Goal: Information Seeking & Learning: Learn about a topic

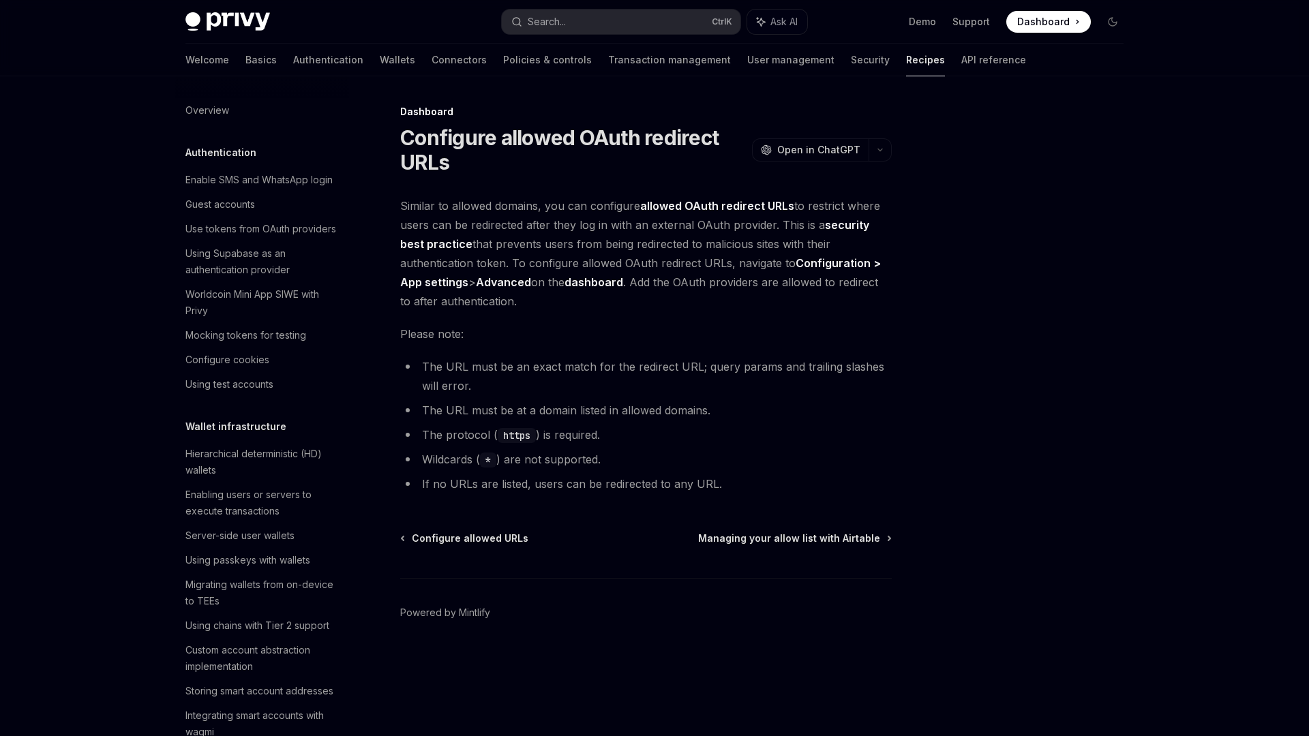
scroll to position [620, 0]
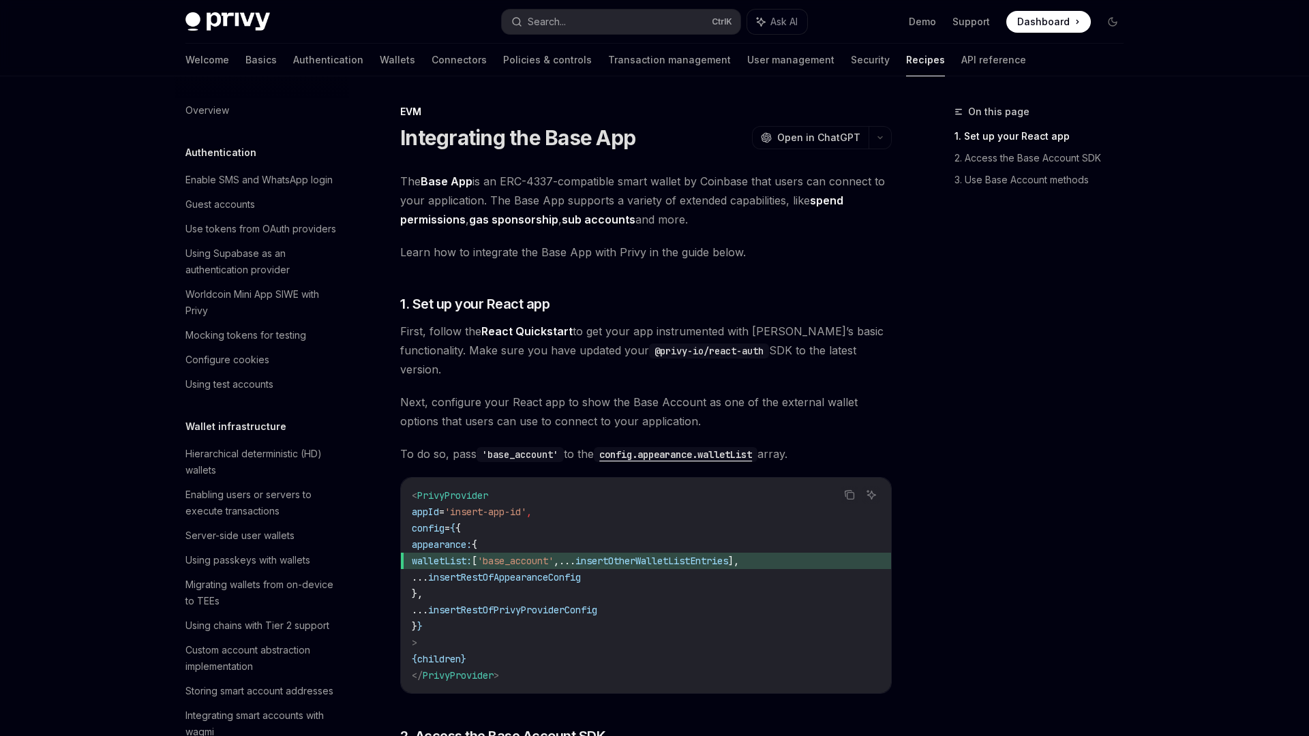
scroll to position [1602, 0]
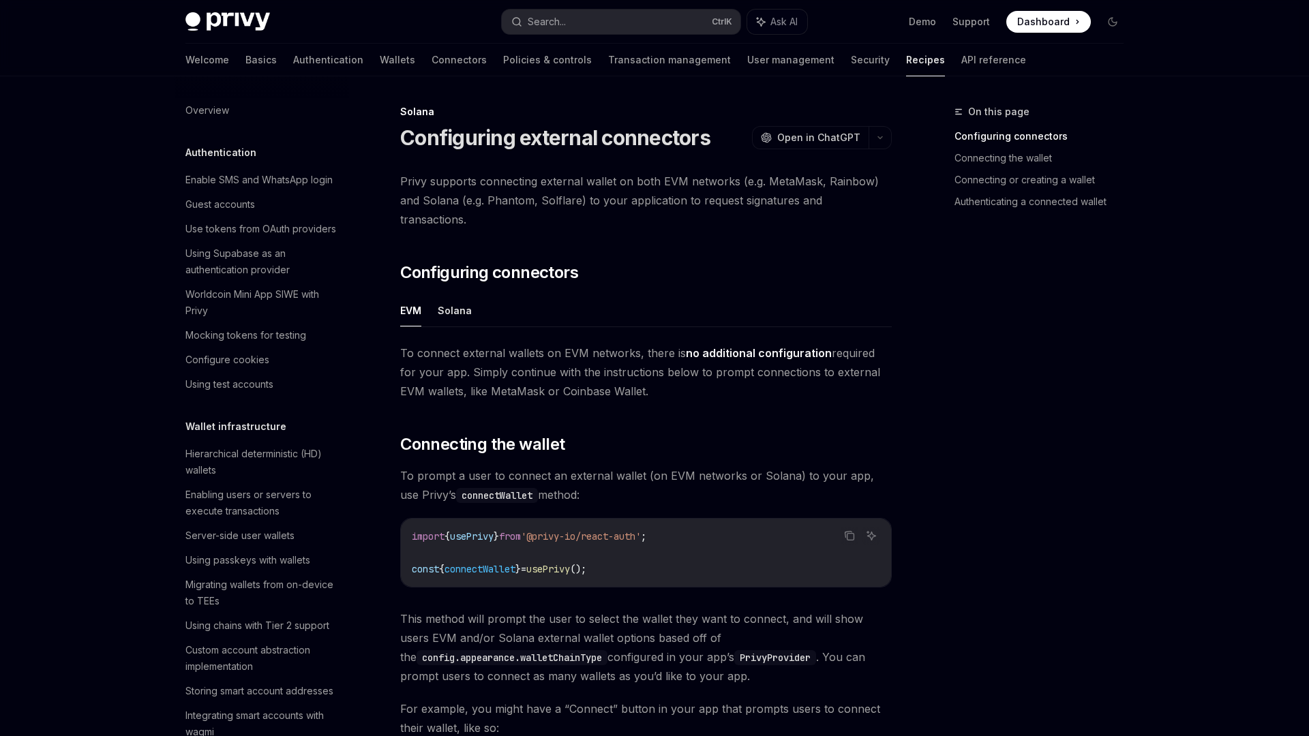
scroll to position [1741, 0]
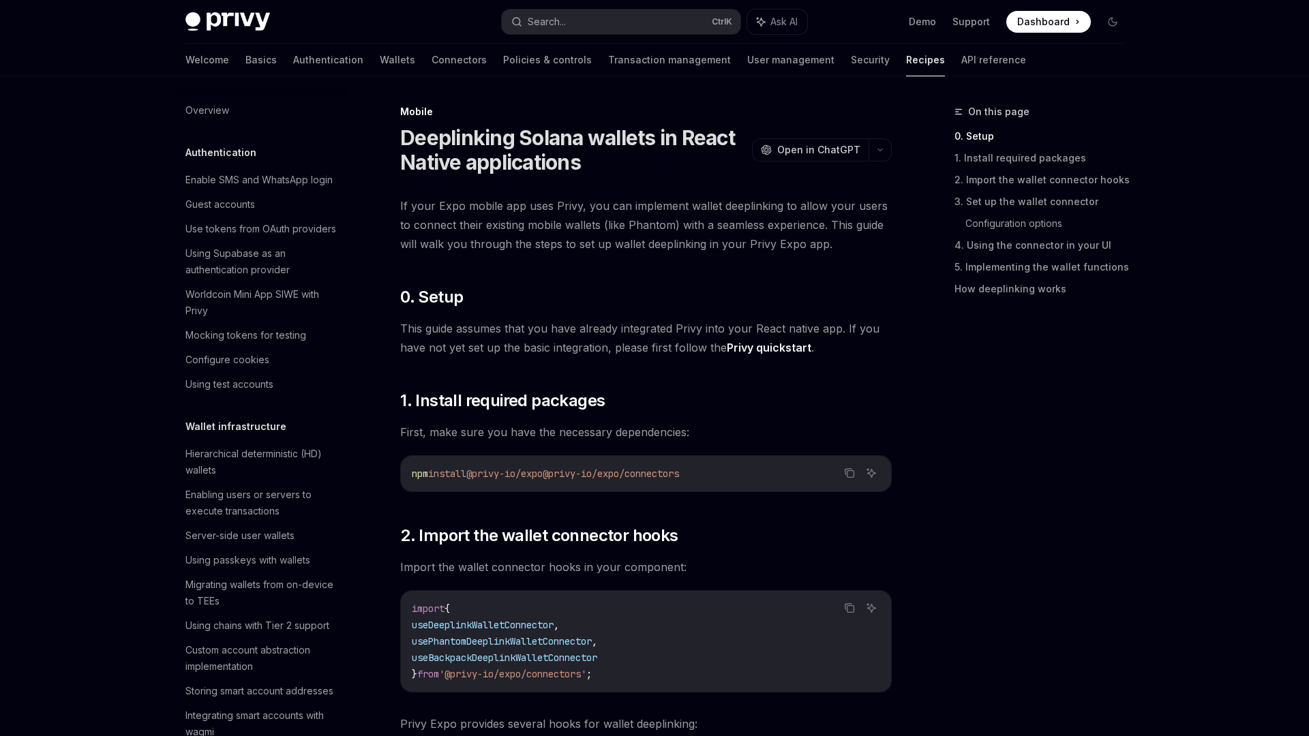
scroll to position [1356, 0]
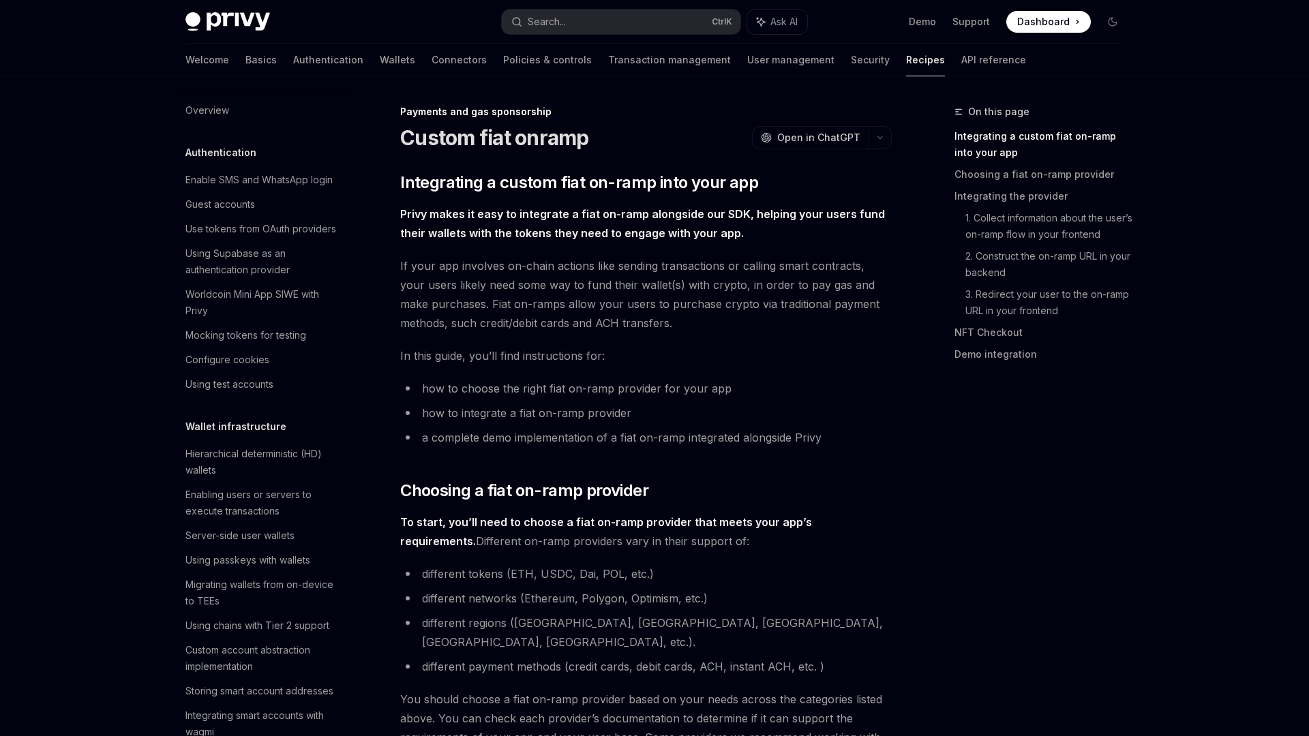
scroll to position [907, 0]
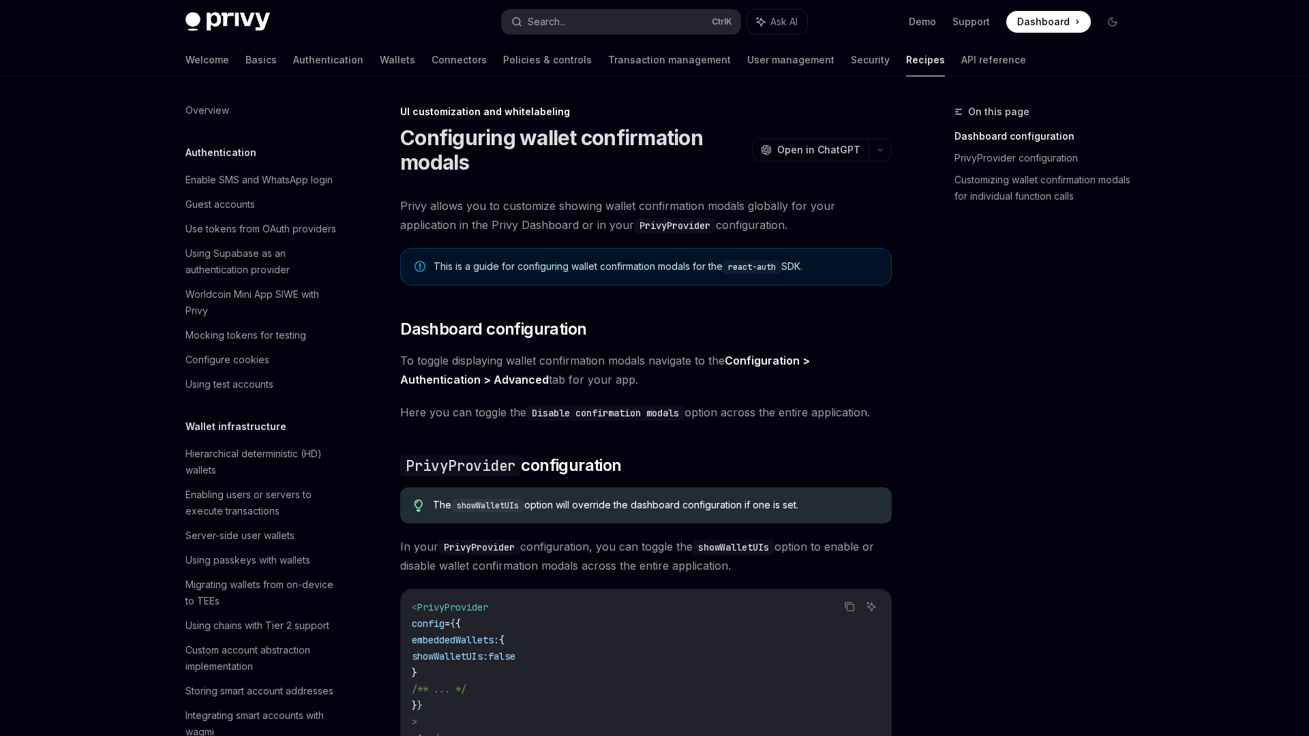
scroll to position [420, 0]
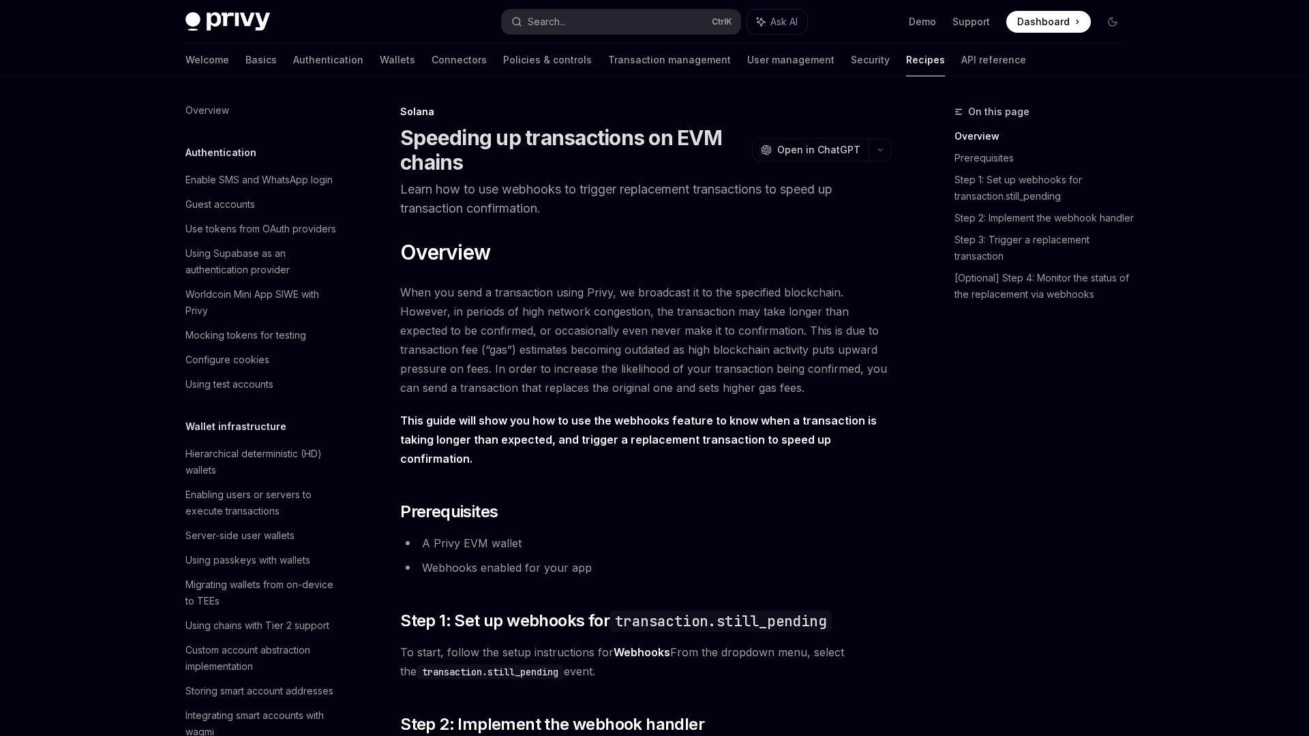
scroll to position [1725, 0]
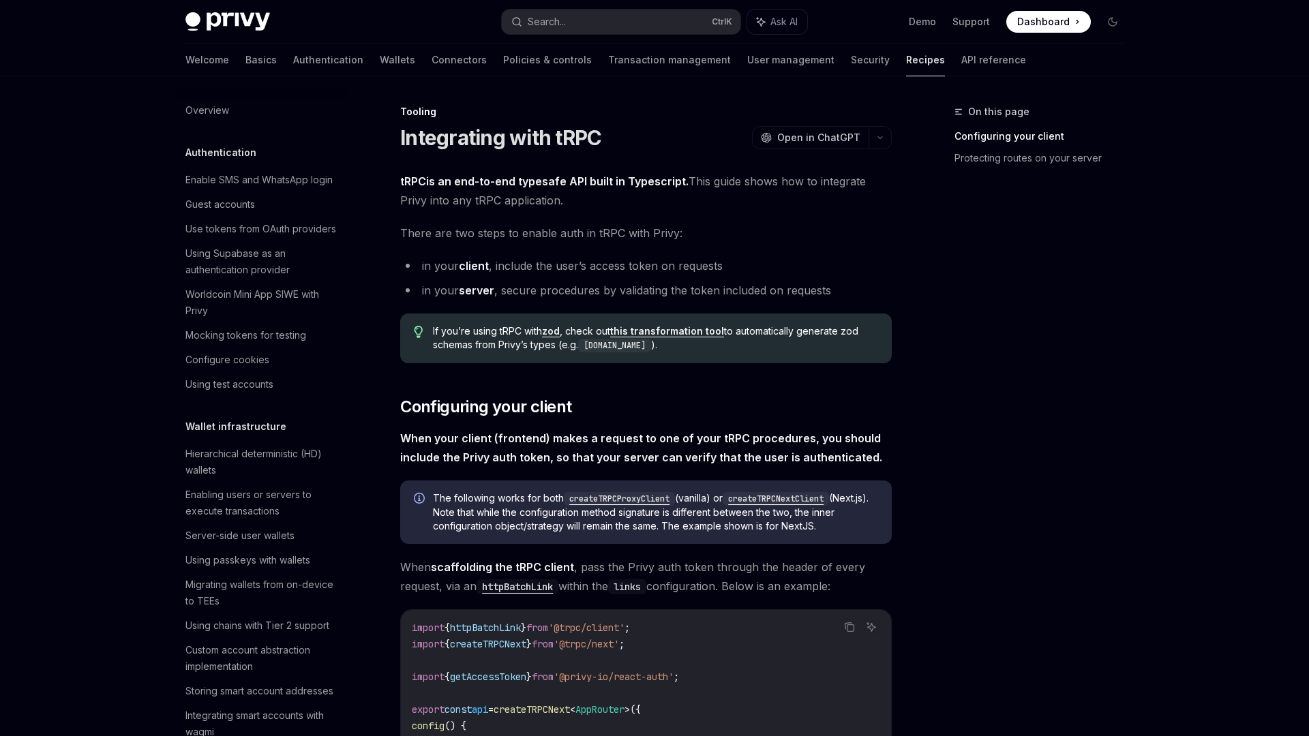
scroll to position [1532, 0]
